Goal: Information Seeking & Learning: Learn about a topic

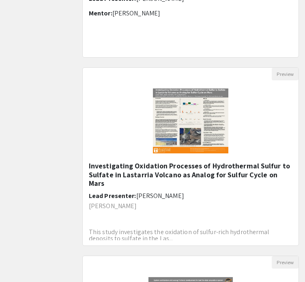
scroll to position [598, 0]
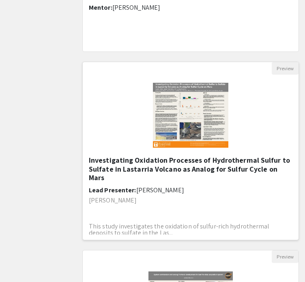
click at [164, 167] on h5 "Investigating Oxidation Processes of Hydrothermal Sulfur to Sulfate in Lastarri…" at bounding box center [190, 169] width 203 height 26
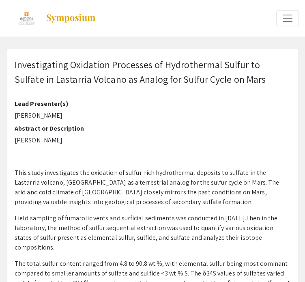
select select "custom"
type input "0"
select select "custom"
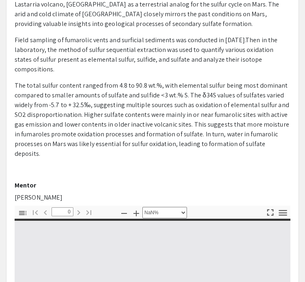
type input "1"
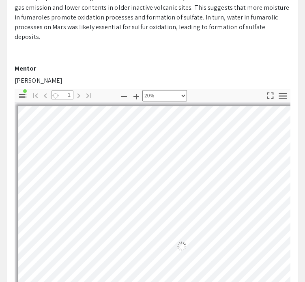
scroll to position [23, 64]
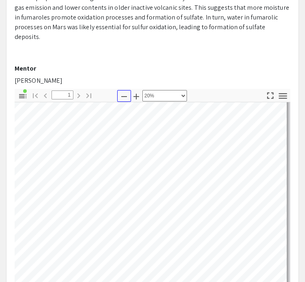
click at [124, 92] on icon "button" at bounding box center [124, 97] width 10 height 10
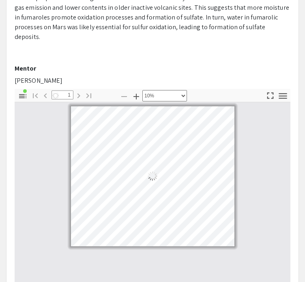
scroll to position [0, 0]
click at [134, 92] on icon "button" at bounding box center [136, 97] width 10 height 10
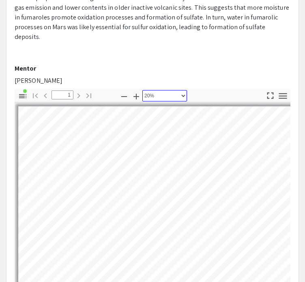
click at [163, 90] on select "Automatic Zoom Actual Size Page Fit Page Width 50% 100% 125% 150% 200% 300% 400…" at bounding box center [164, 95] width 45 height 11
select select "page-width"
click at [142, 90] on select "Automatic Zoom Actual Size Page Fit Page Width 50% 100% 125% 150% 200% 300% 400…" at bounding box center [164, 95] width 45 height 11
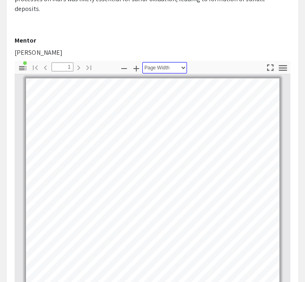
scroll to position [324, 0]
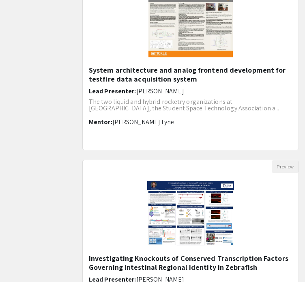
scroll to position [1014, 0]
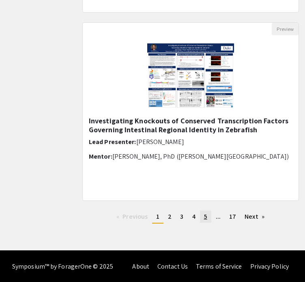
click at [206, 215] on span "5" at bounding box center [205, 216] width 3 height 9
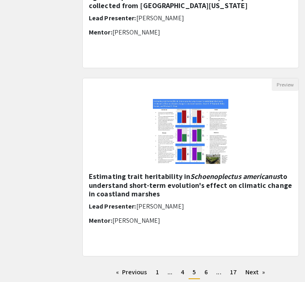
scroll to position [958, 0]
click at [126, 186] on h5 "Estimating trait heritability in Schoenoplectus americanus to understand short-…" at bounding box center [190, 185] width 203 height 26
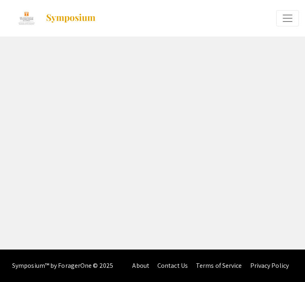
select select "custom"
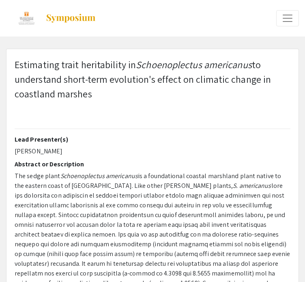
type input "0"
select select "custom"
type input "1"
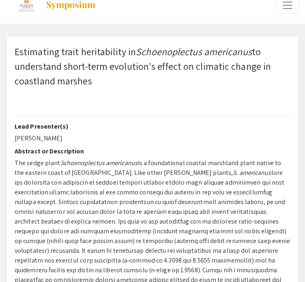
select select "auto"
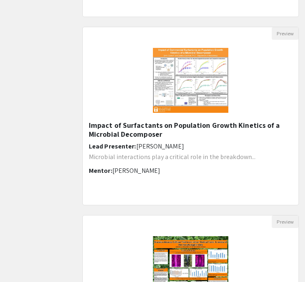
scroll to position [444, 0]
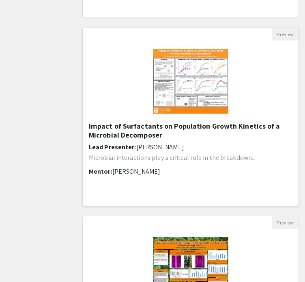
click at [154, 129] on h5 "Impact of Surfactants on Population Growth Kinetics of a Microbial Decomposer" at bounding box center [190, 130] width 203 height 17
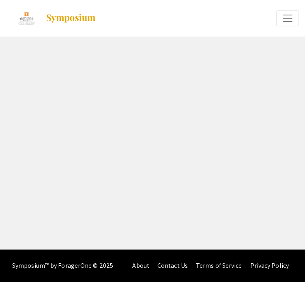
select select "custom"
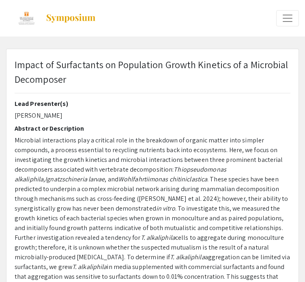
type input "1"
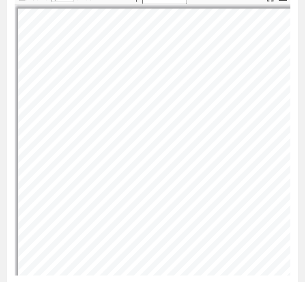
select select "auto"
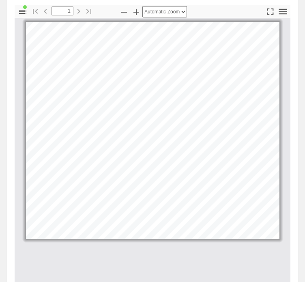
scroll to position [327, 0]
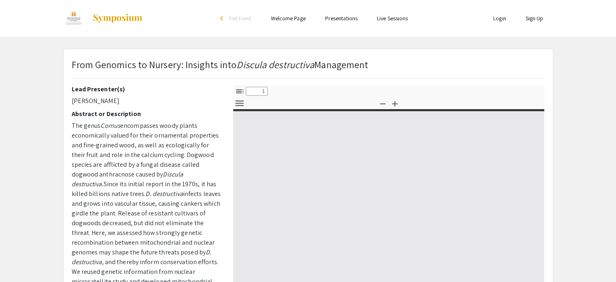
select select "custom"
type input "0"
select select "custom"
